Goal: Task Accomplishment & Management: Manage account settings

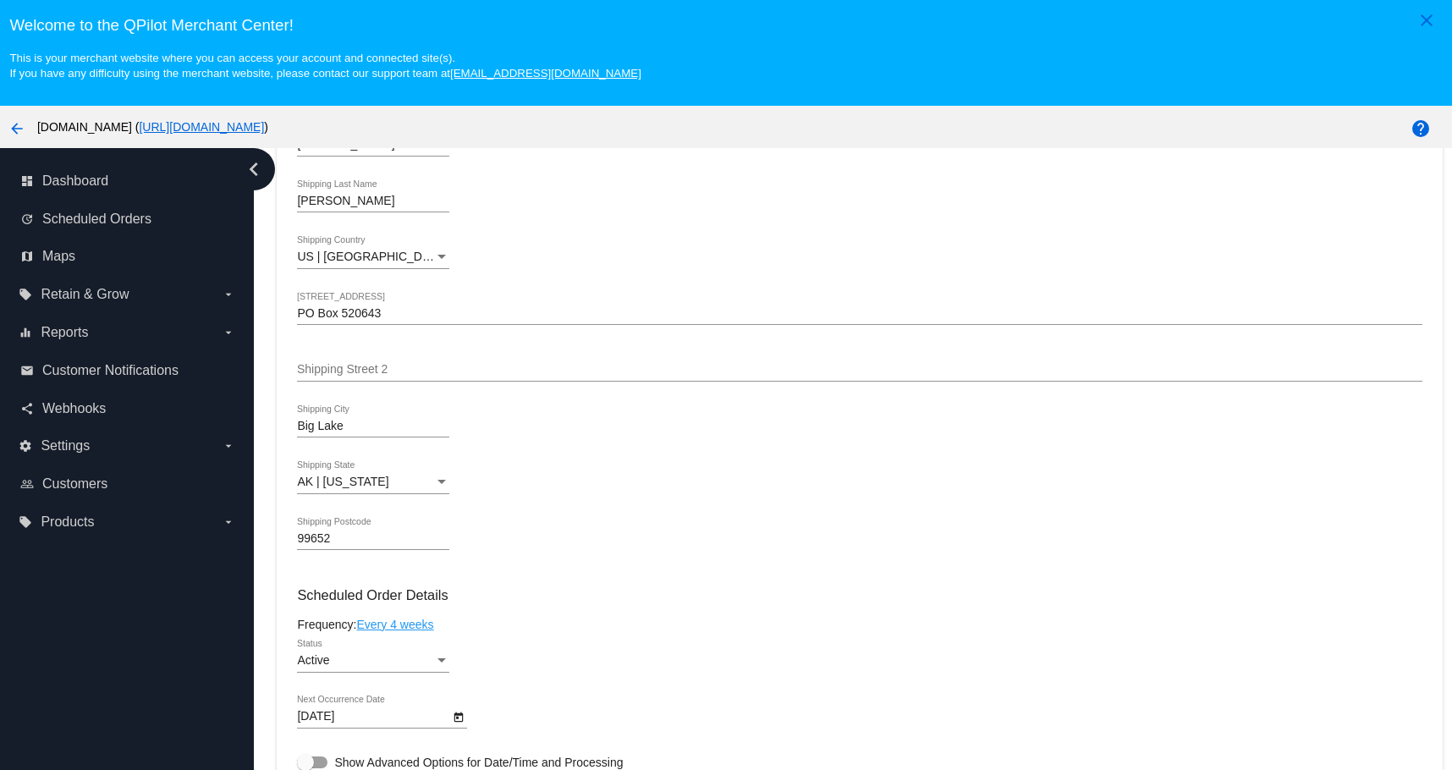
scroll to position [1015, 0]
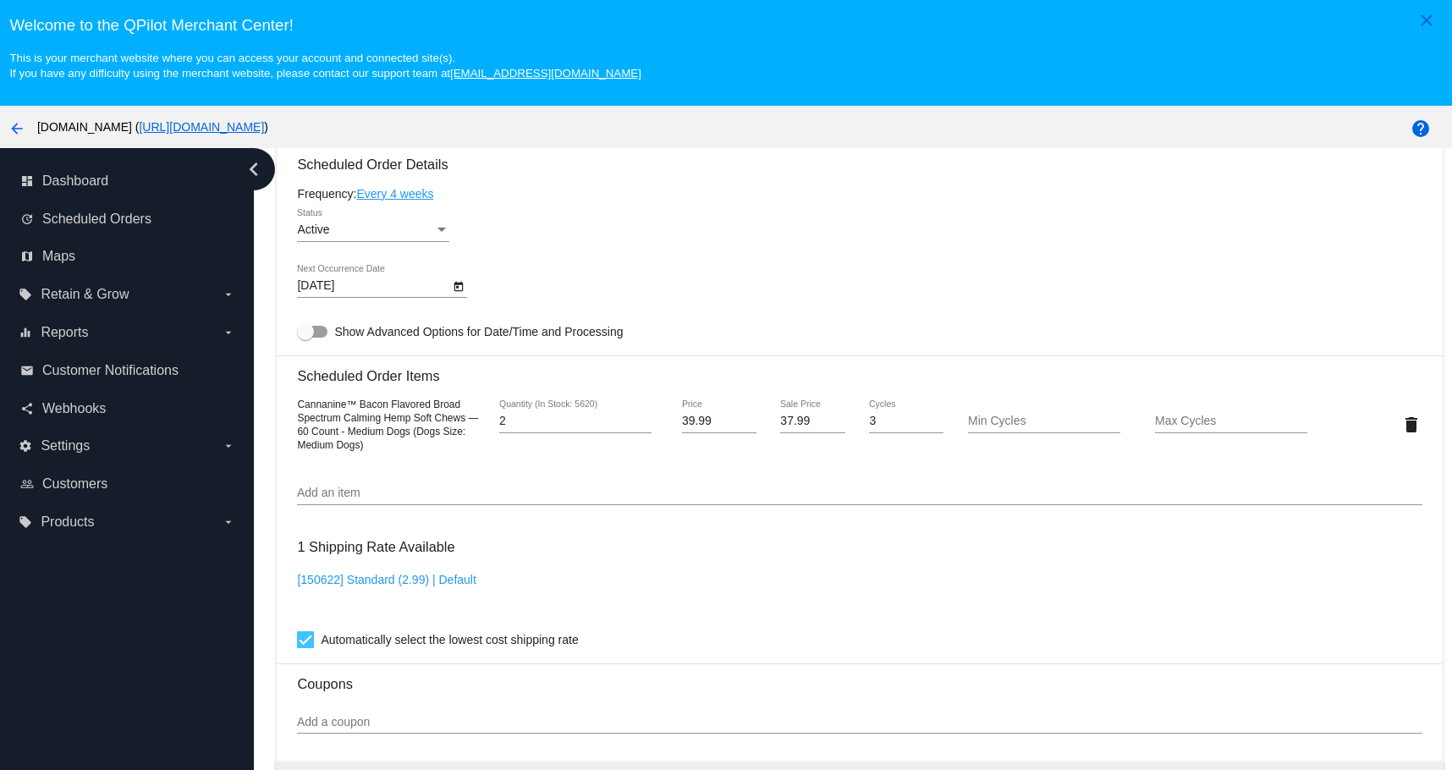
click at [448, 235] on div "Status" at bounding box center [441, 230] width 15 height 14
click at [705, 250] on div at bounding box center [726, 385] width 1452 height 770
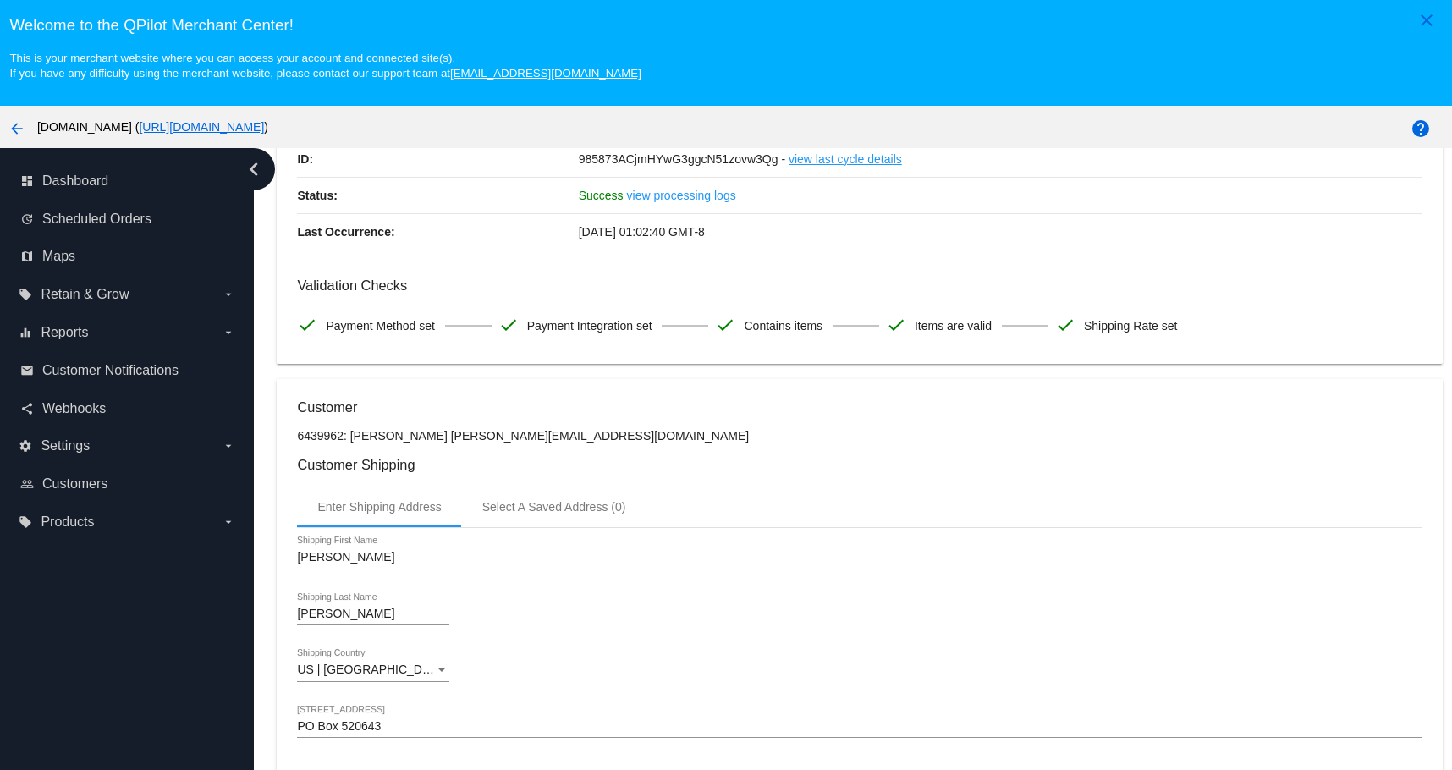
scroll to position [0, 0]
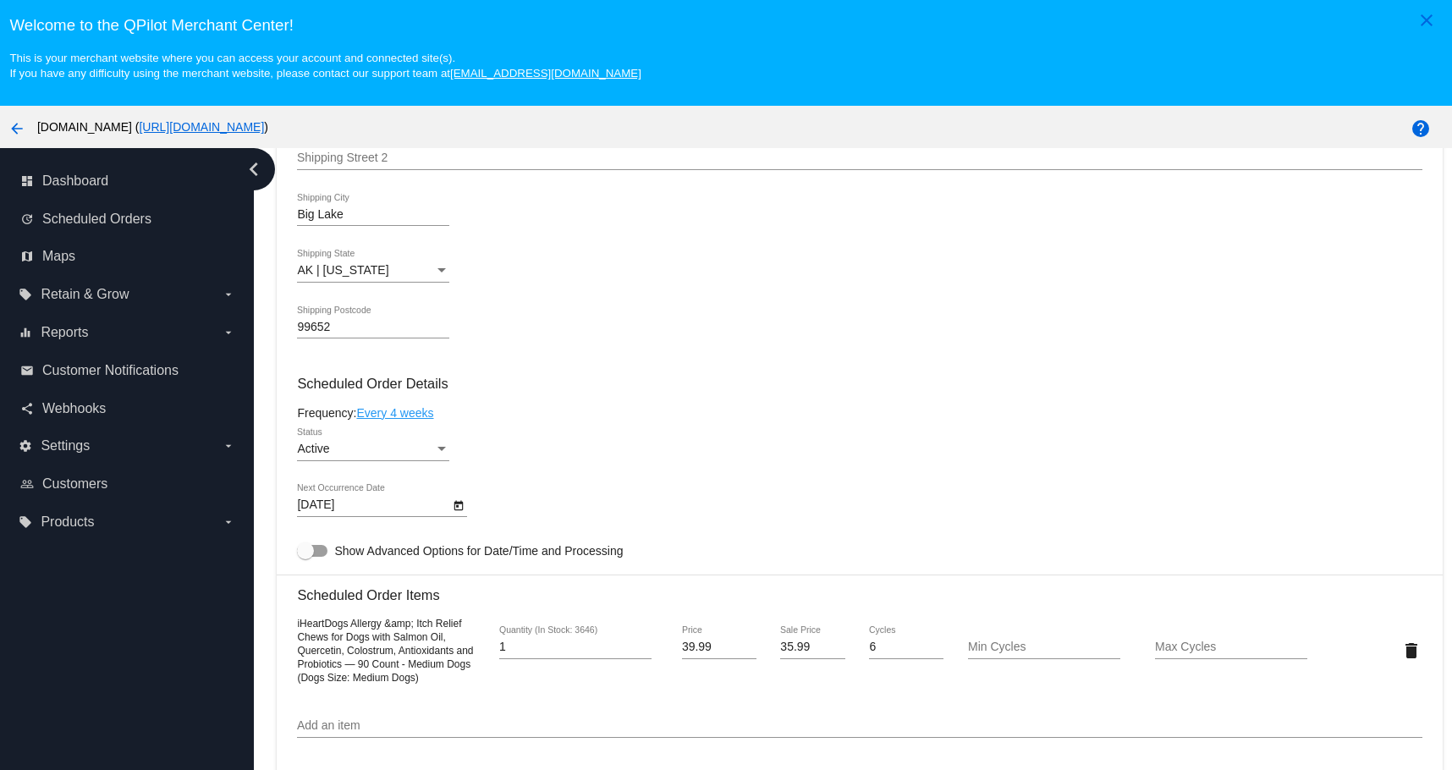
scroll to position [846, 0]
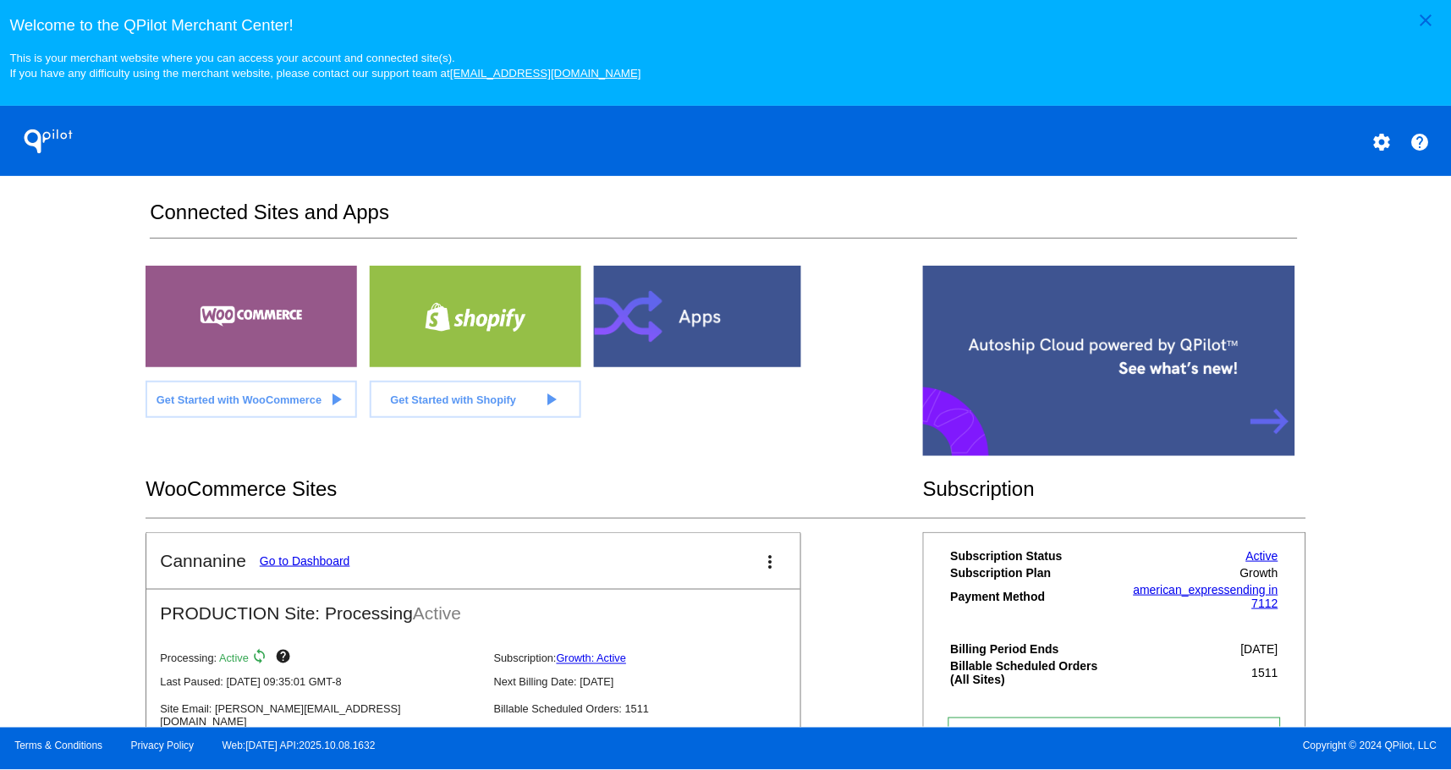
scroll to position [368, 0]
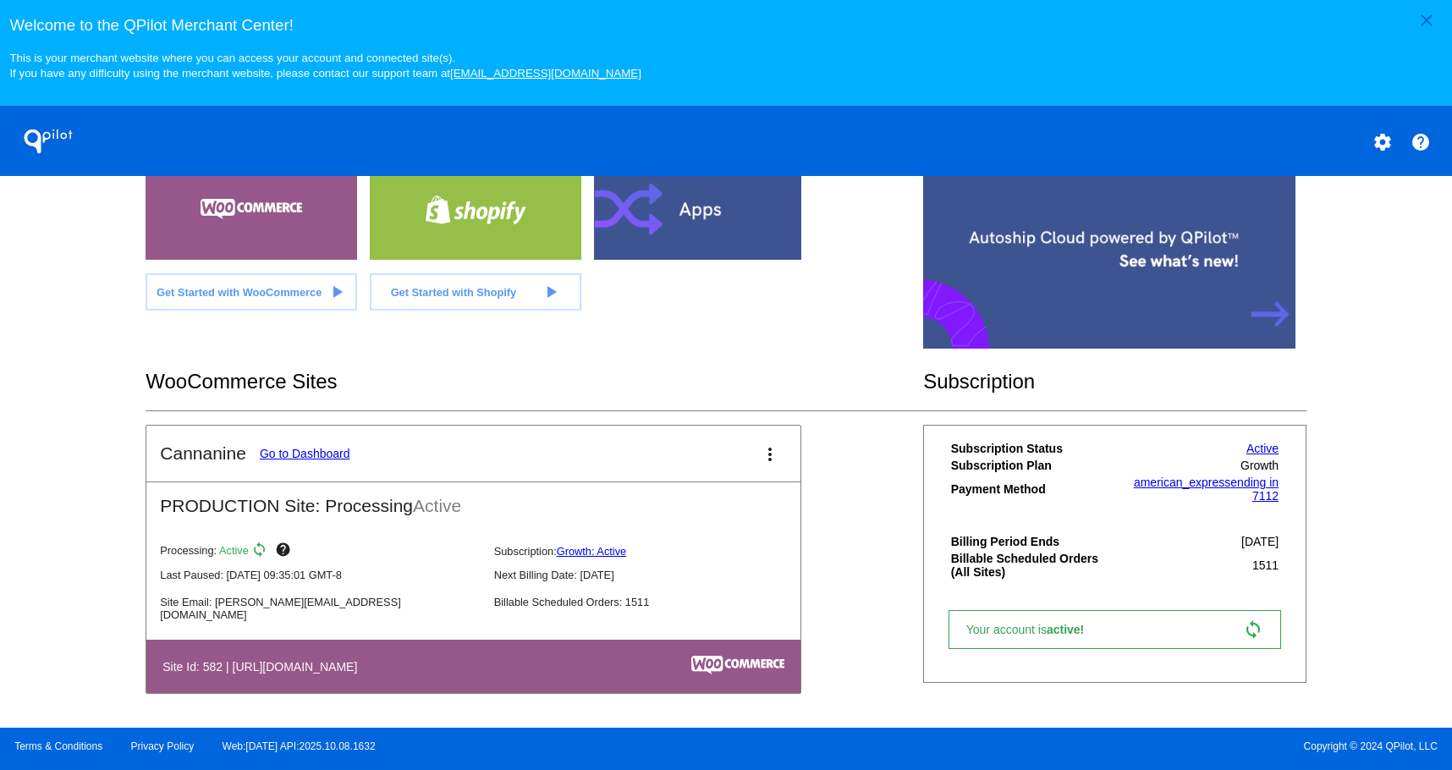
click at [288, 452] on link "Go to Dashboard" at bounding box center [305, 454] width 91 height 14
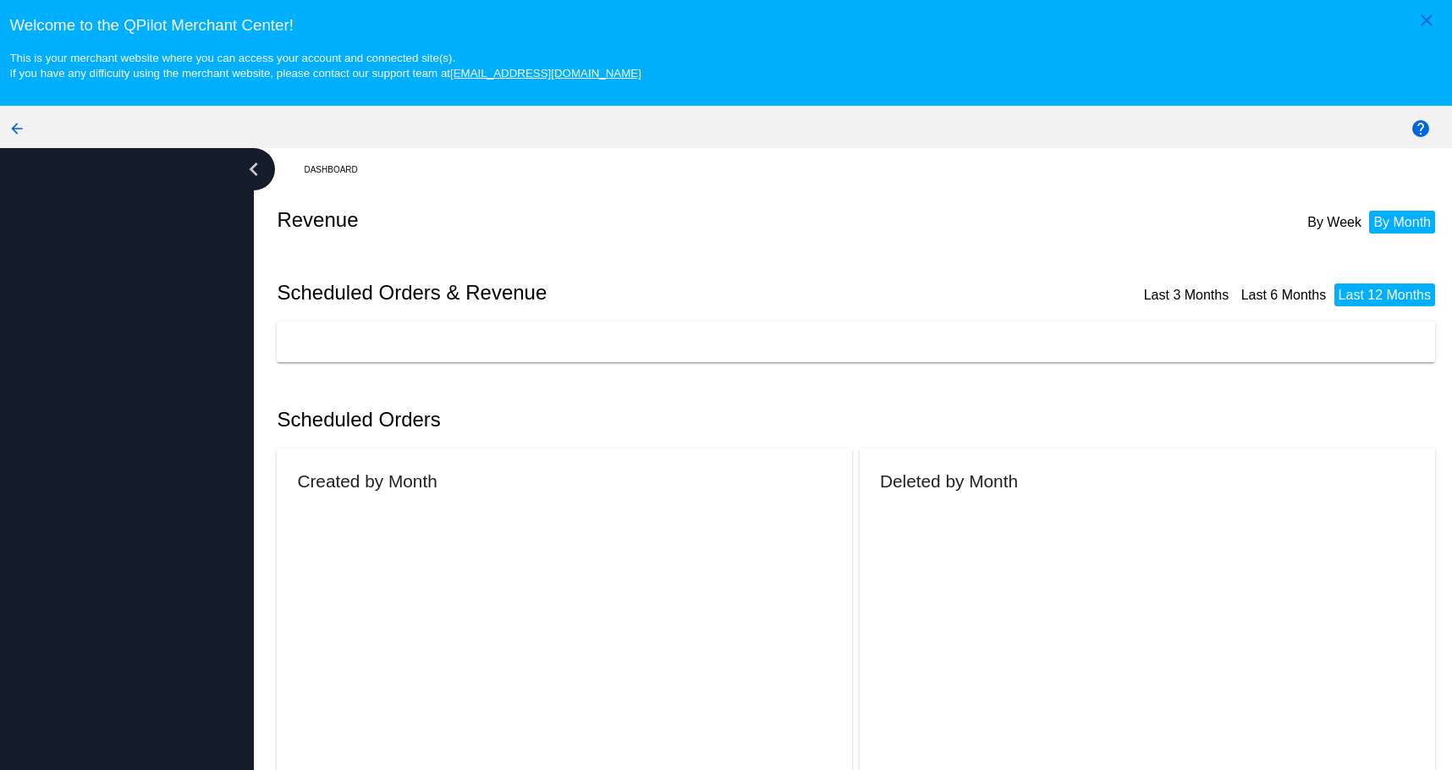
click at [288, 453] on mat-card "Created by Month" at bounding box center [564, 666] width 575 height 436
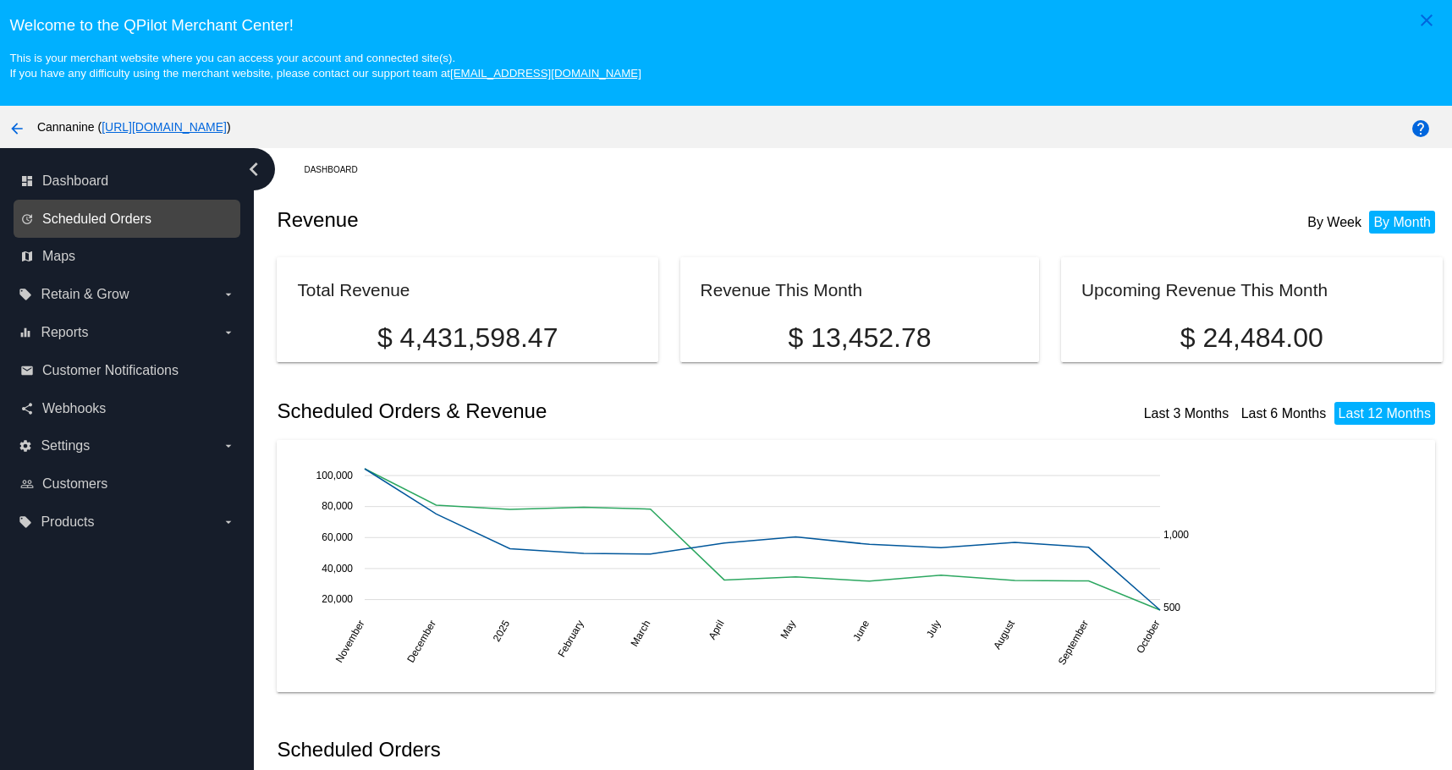
click at [138, 217] on span "Scheduled Orders" at bounding box center [96, 218] width 109 height 15
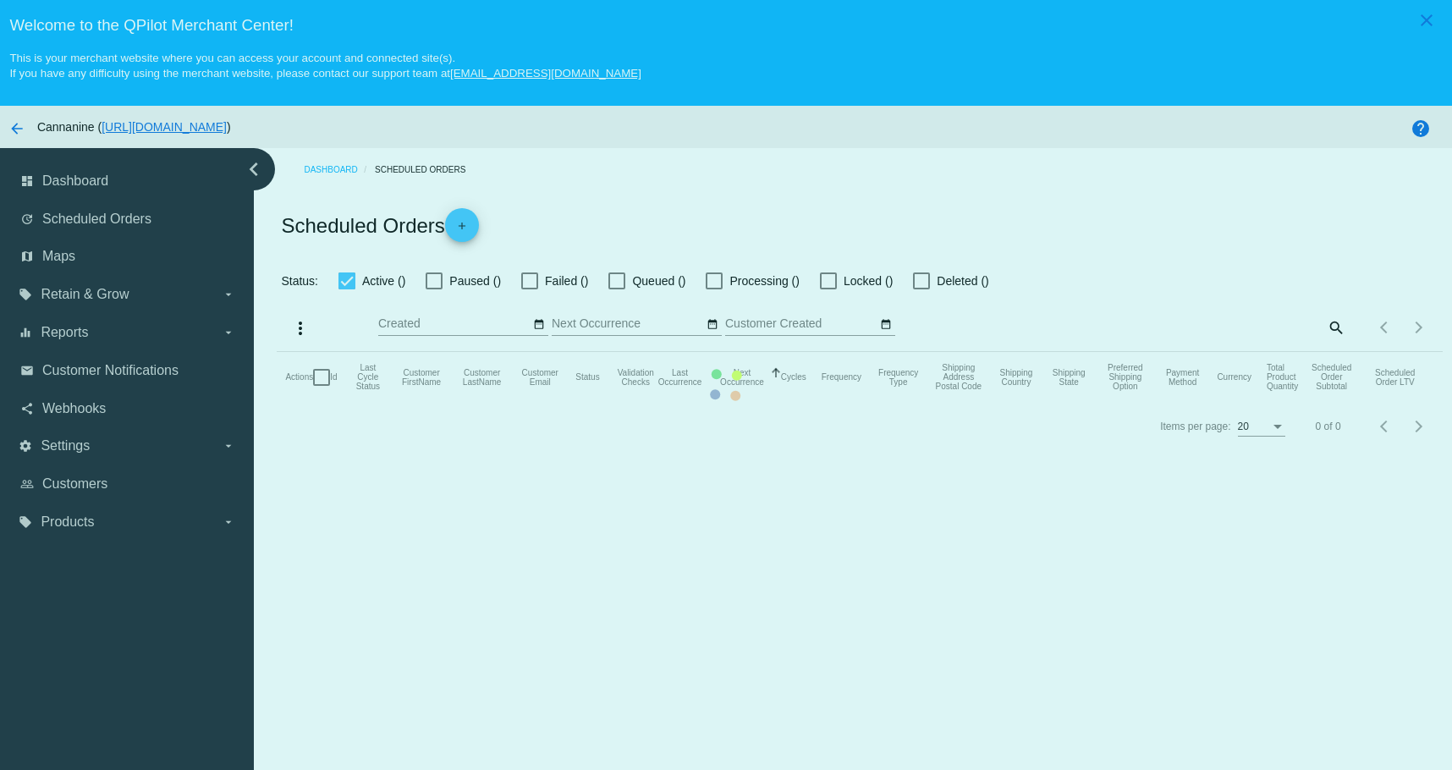
checkbox input "true"
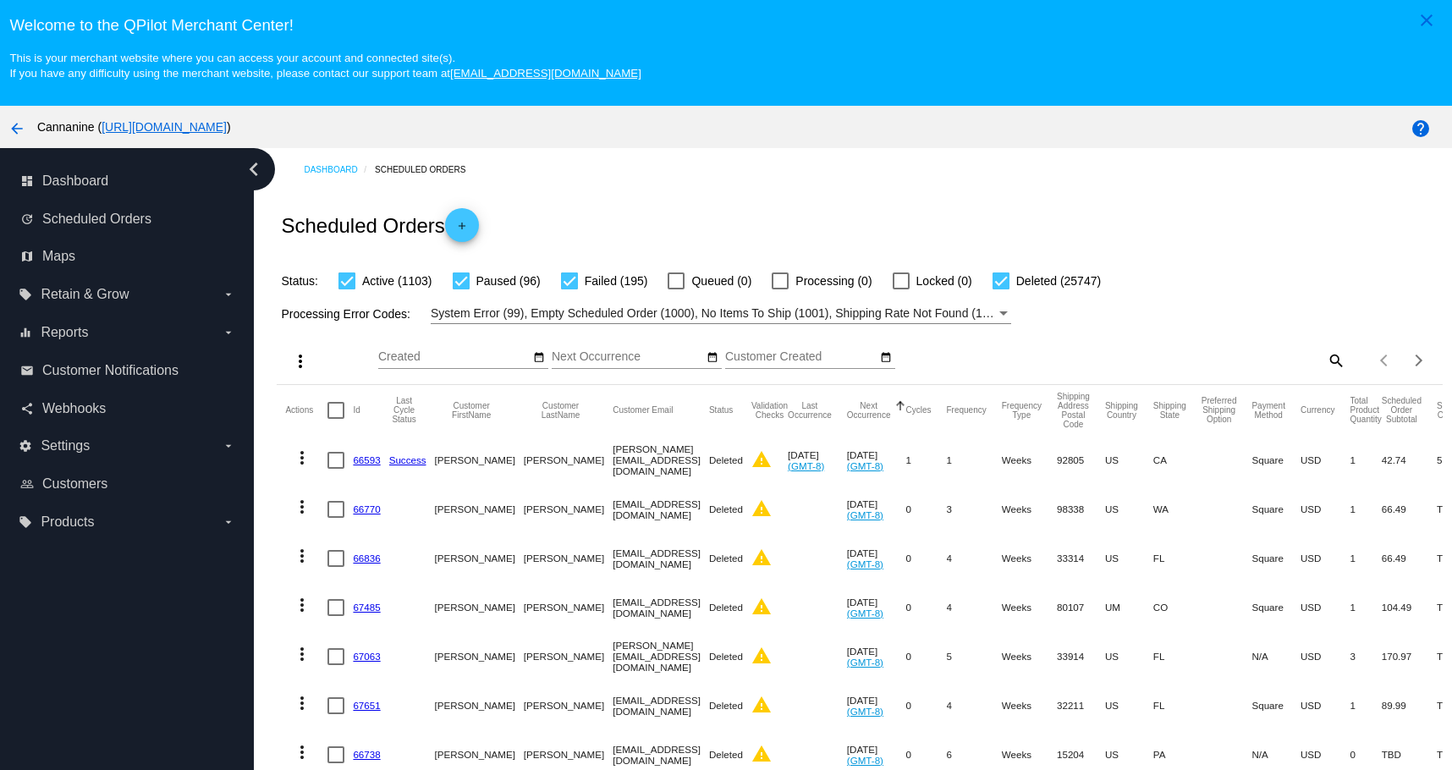
click at [1325, 354] on mat-icon "search" at bounding box center [1335, 360] width 20 height 26
click at [1218, 358] on input "Search" at bounding box center [1200, 357] width 290 height 14
paste input "[EMAIL_ADDRESS][DOMAIN_NAME]"
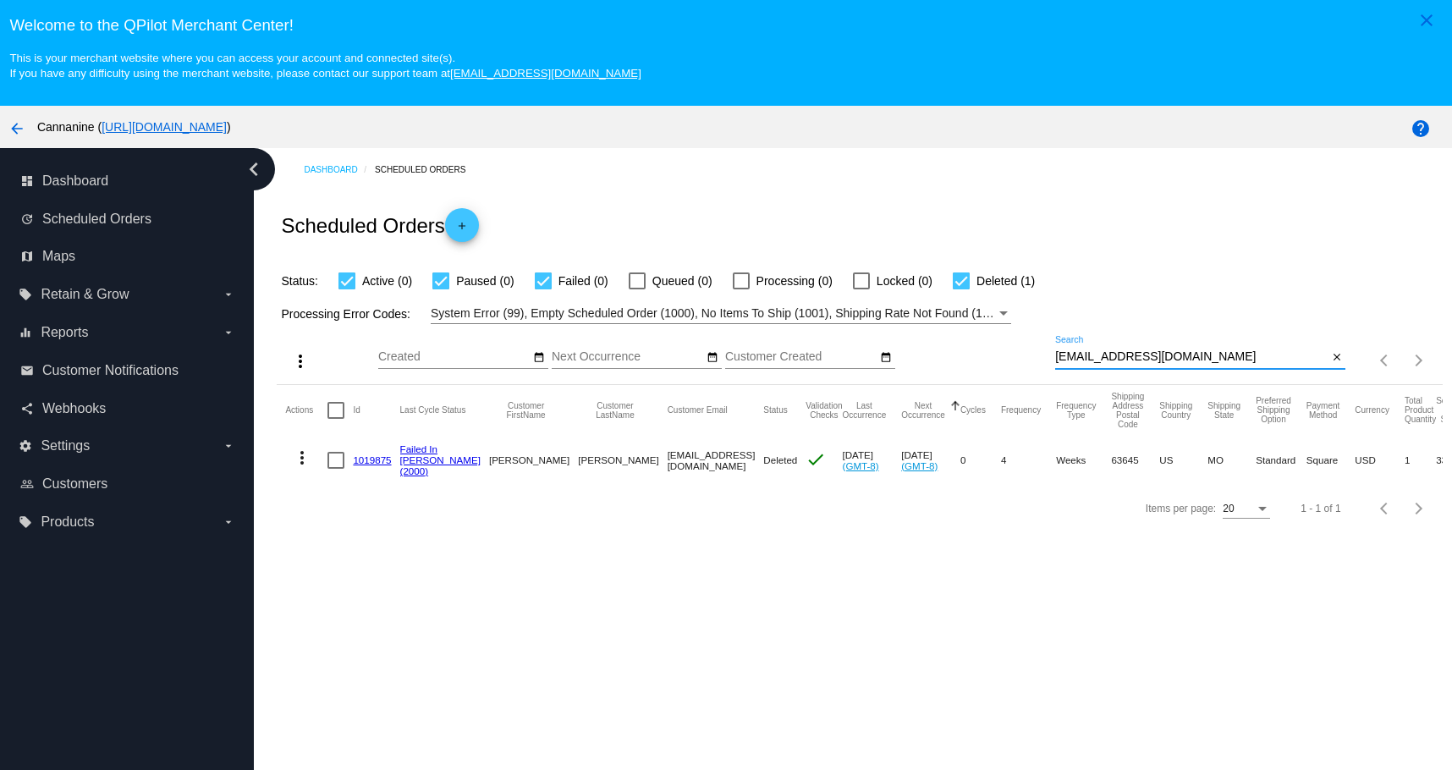
click at [303, 463] on mat-icon "more_vert" at bounding box center [302, 457] width 20 height 20
click at [365, 511] on button "info View Event Logs" at bounding box center [369, 500] width 168 height 41
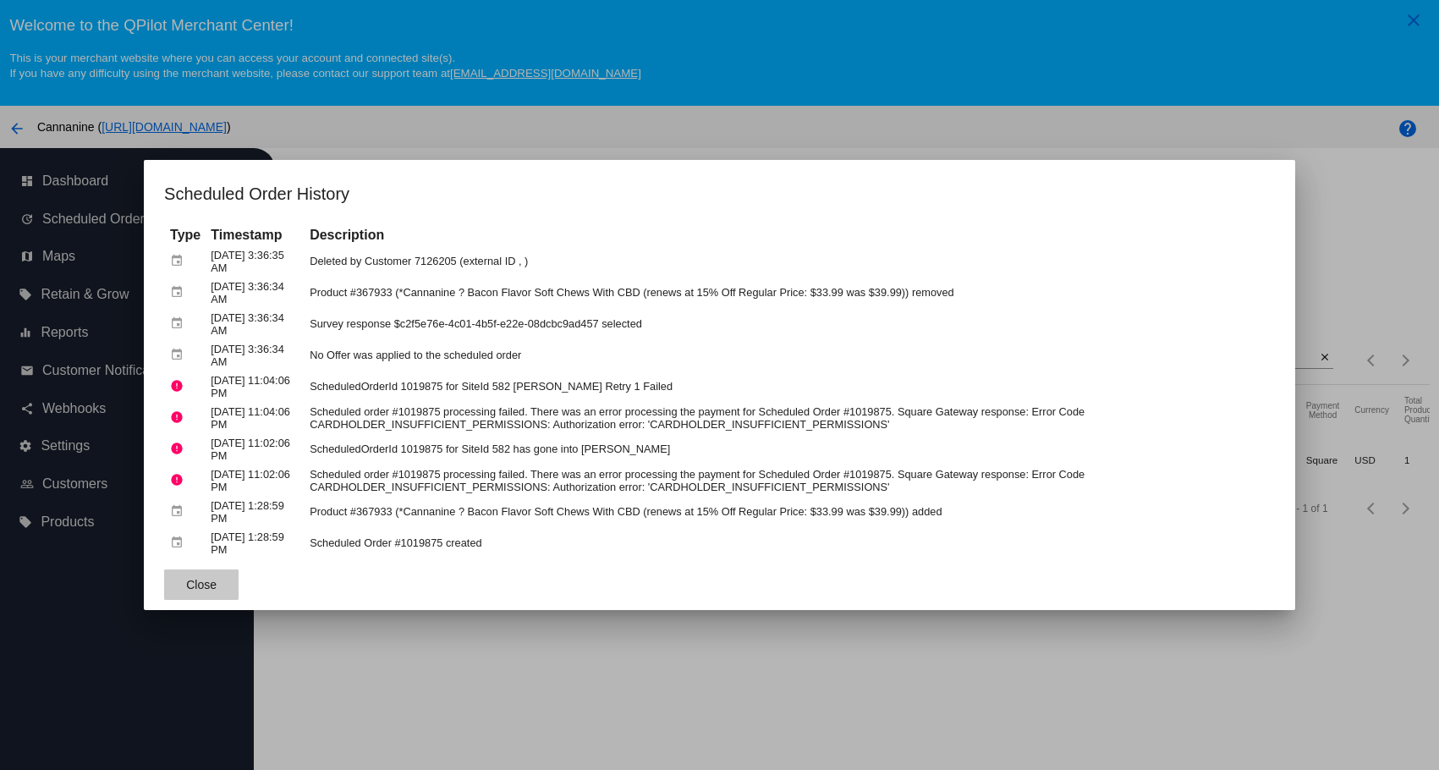
click at [196, 585] on span "Close" at bounding box center [201, 585] width 30 height 14
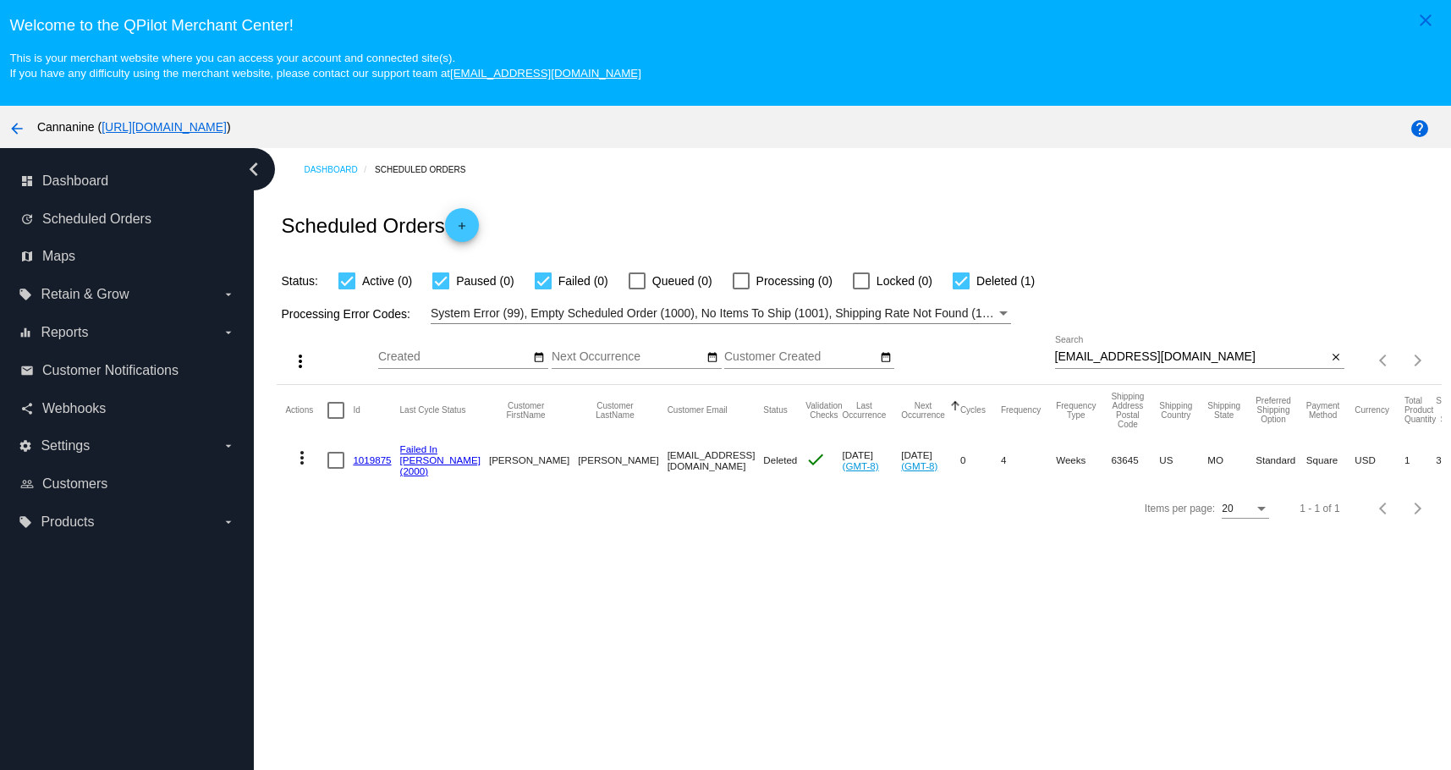
click at [1212, 349] on div "[EMAIL_ADDRESS][DOMAIN_NAME] Search" at bounding box center [1191, 352] width 272 height 33
paste input "[EMAIL_ADDRESS][DOMAIN_NAME]"
type input "[EMAIL_ADDRESS][DOMAIN_NAME]"
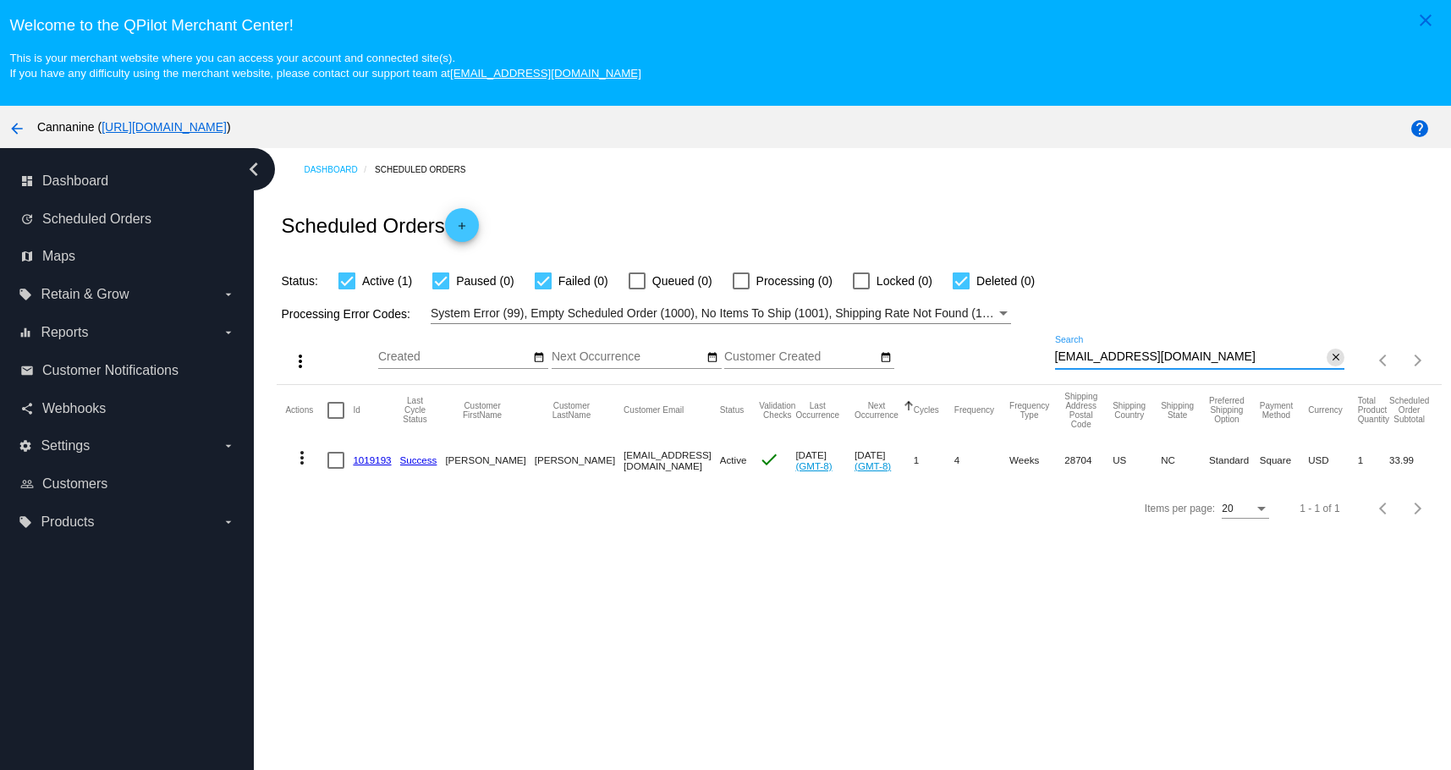
click at [1330, 356] on mat-icon "close" at bounding box center [1336, 358] width 12 height 14
